Goal: Information Seeking & Learning: Learn about a topic

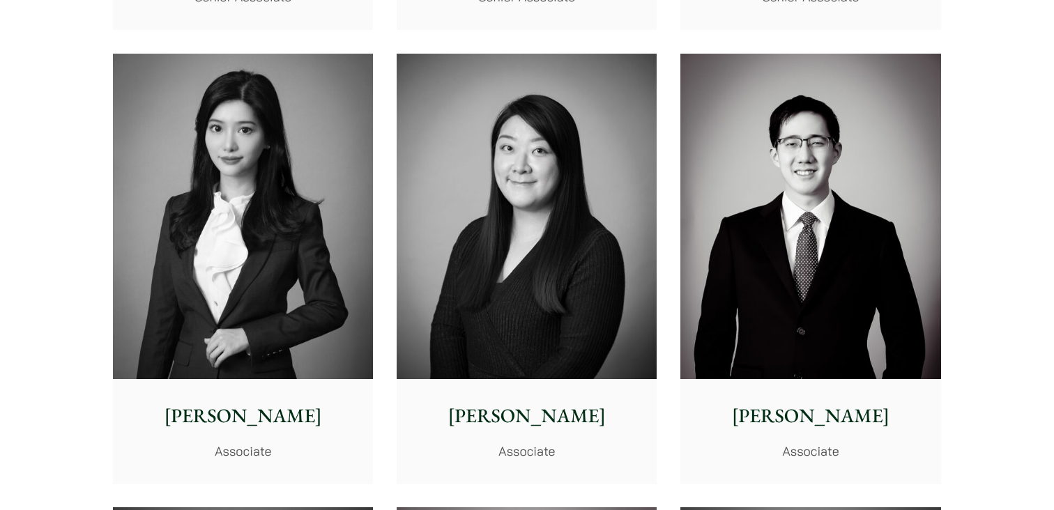
scroll to position [4078, 0]
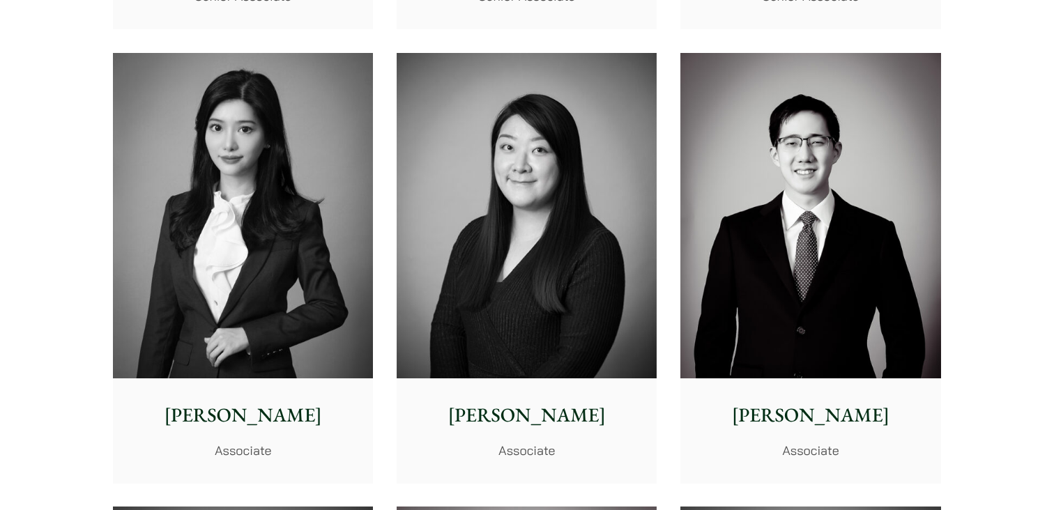
click at [561, 206] on img at bounding box center [526, 215] width 260 height 325
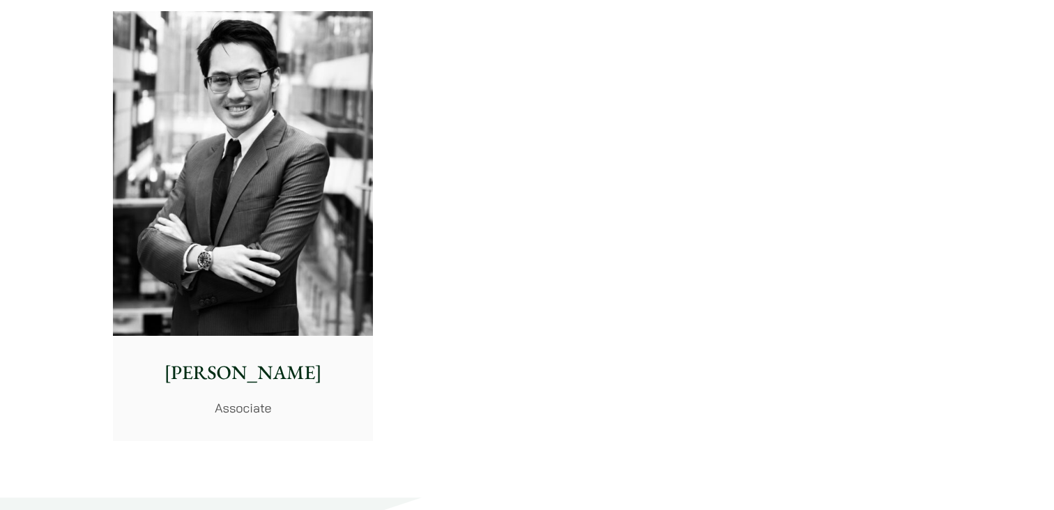
scroll to position [5936, 0]
click at [249, 163] on img at bounding box center [243, 172] width 260 height 325
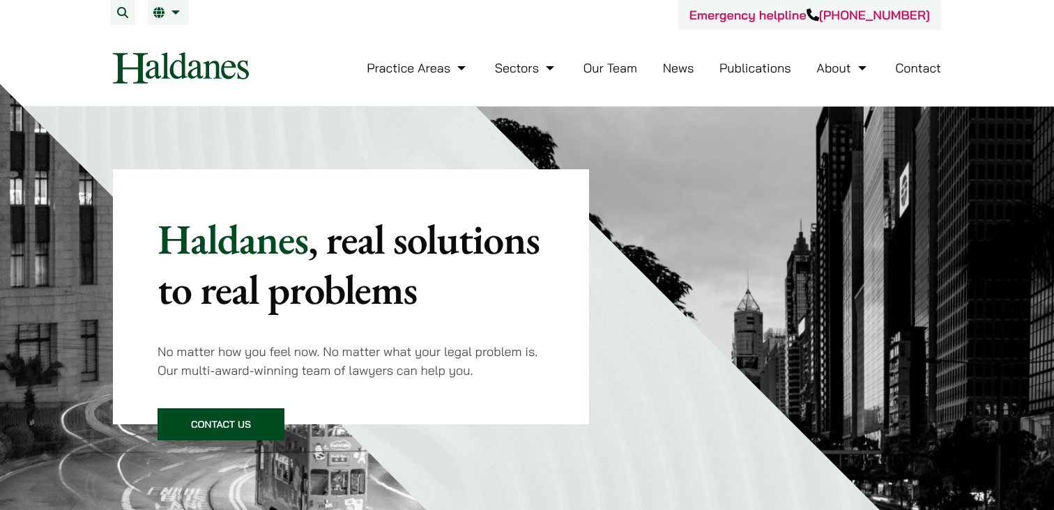
click at [591, 72] on link "Our Team" at bounding box center [610, 68] width 54 height 16
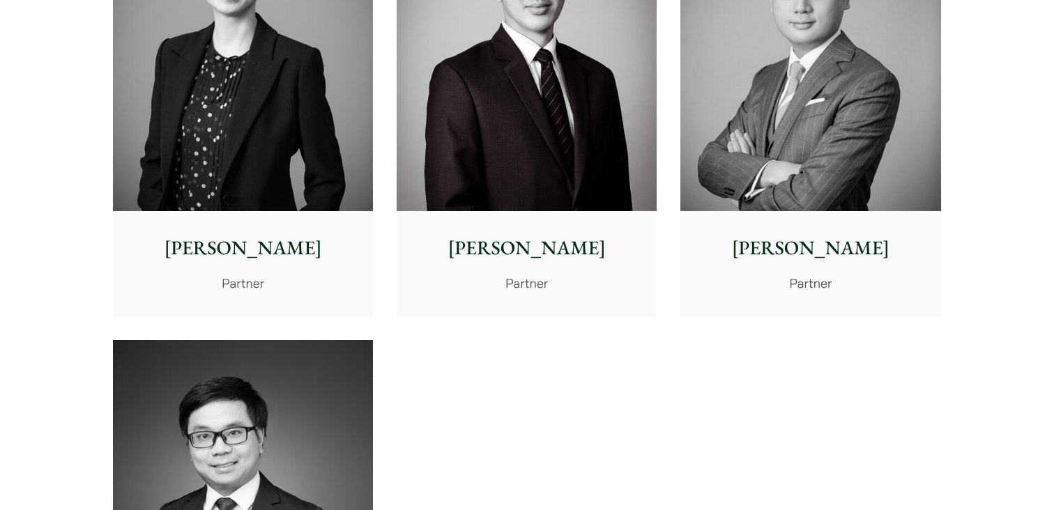
scroll to position [2779, 0]
click at [758, 137] on img at bounding box center [810, 47] width 260 height 325
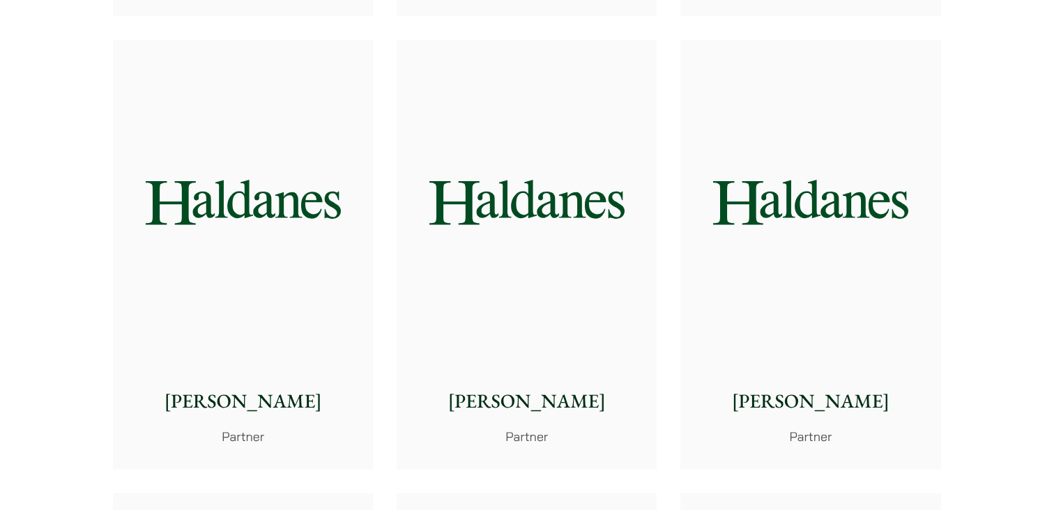
scroll to position [844, 0]
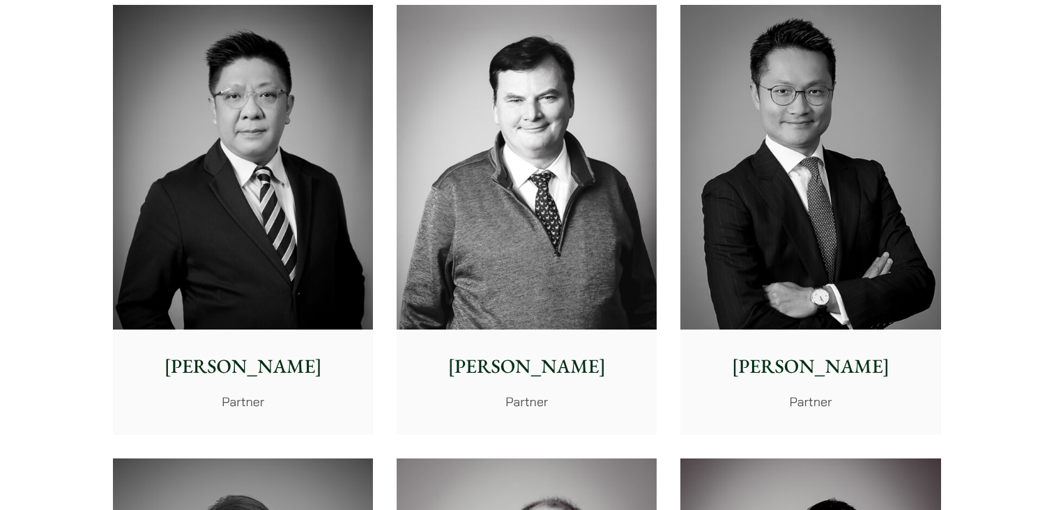
click at [764, 227] on img at bounding box center [810, 167] width 260 height 325
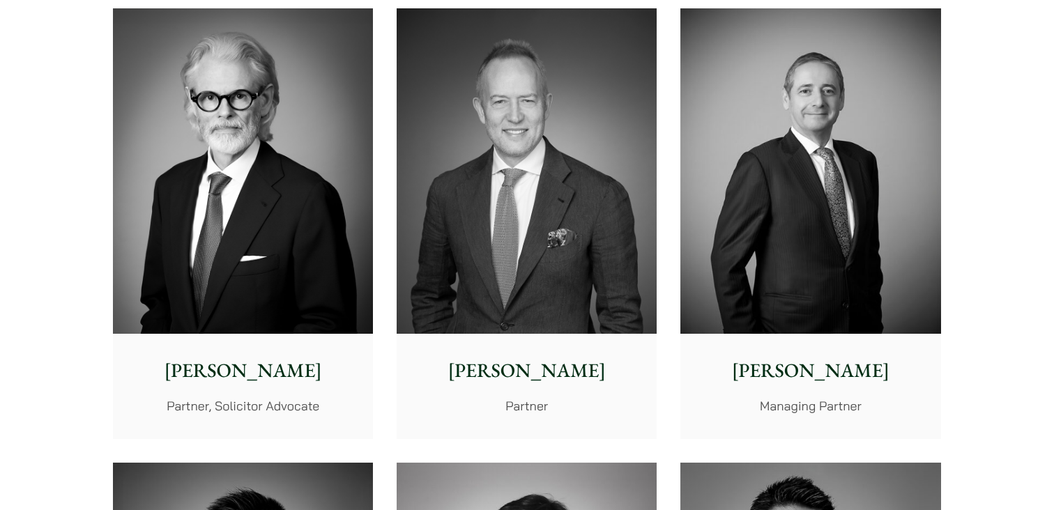
scroll to position [382, 0]
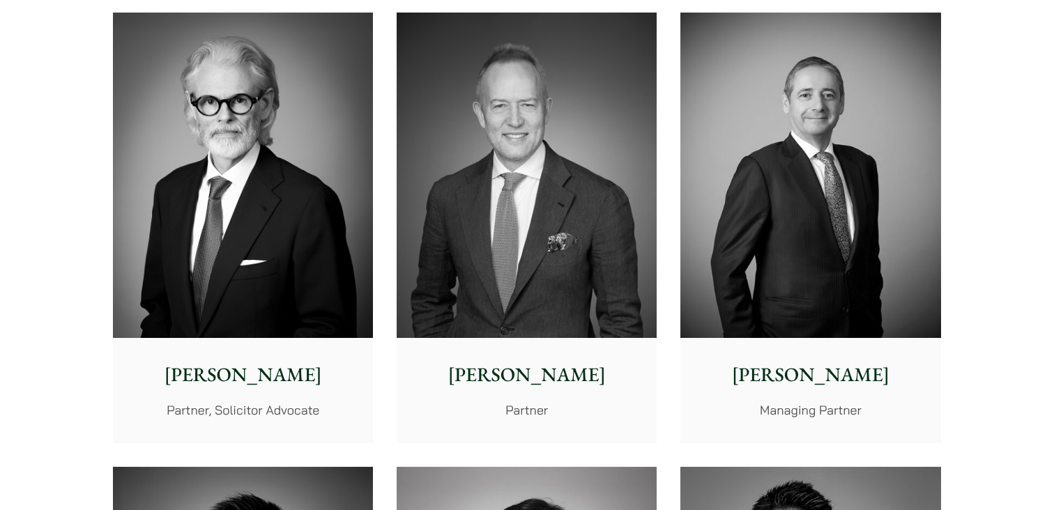
click at [491, 247] on img at bounding box center [526, 175] width 260 height 325
click at [801, 215] on img at bounding box center [810, 175] width 260 height 325
click at [176, 146] on img at bounding box center [243, 175] width 260 height 325
click at [408, 137] on img at bounding box center [526, 175] width 260 height 325
click at [753, 178] on img at bounding box center [810, 175] width 260 height 325
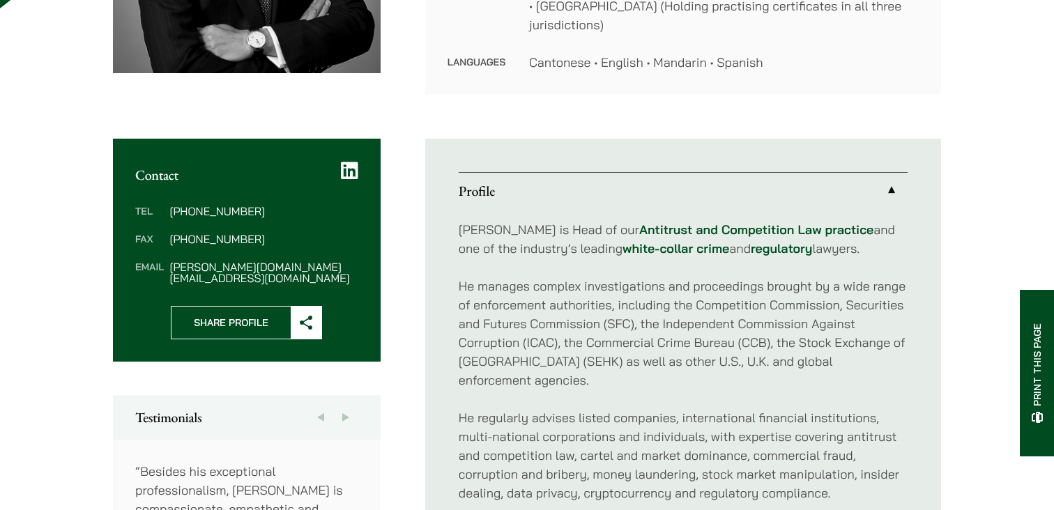
scroll to position [413, 0]
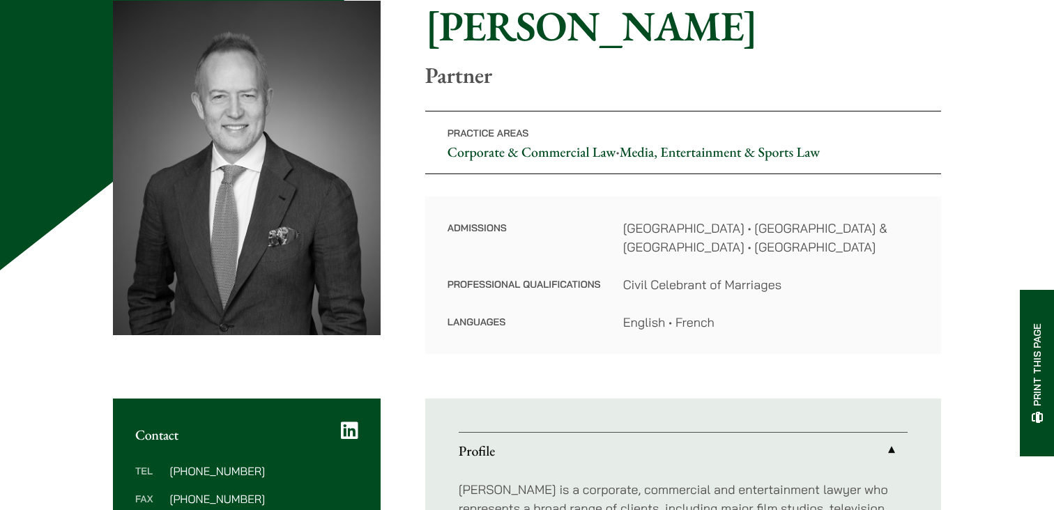
scroll to position [190, 0]
